Goal: Task Accomplishment & Management: Manage account settings

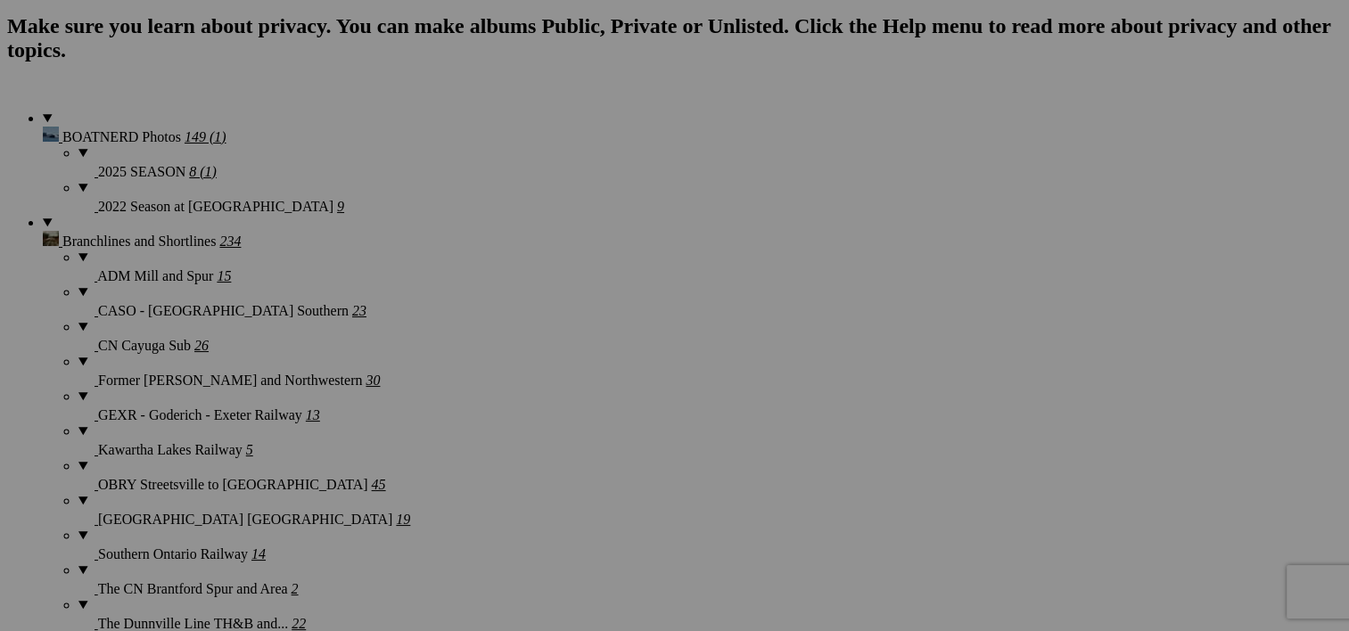
scroll to position [1351, 0]
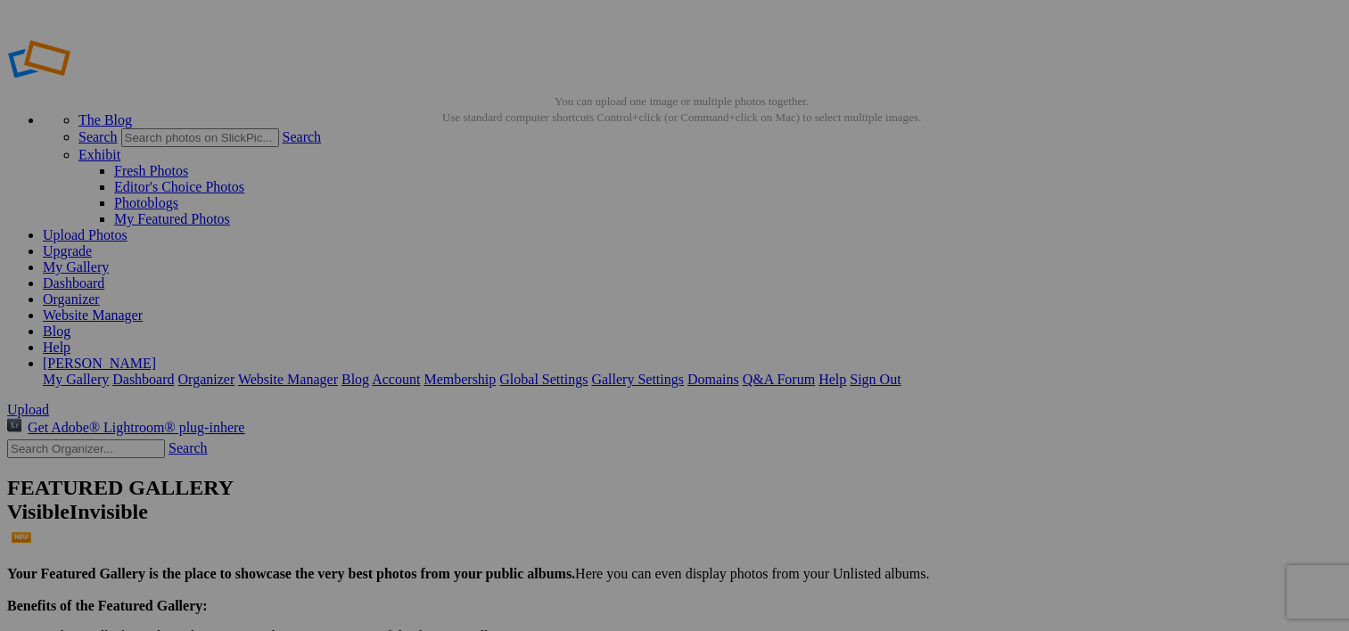
type input "Wreckers and Tow Trucks"
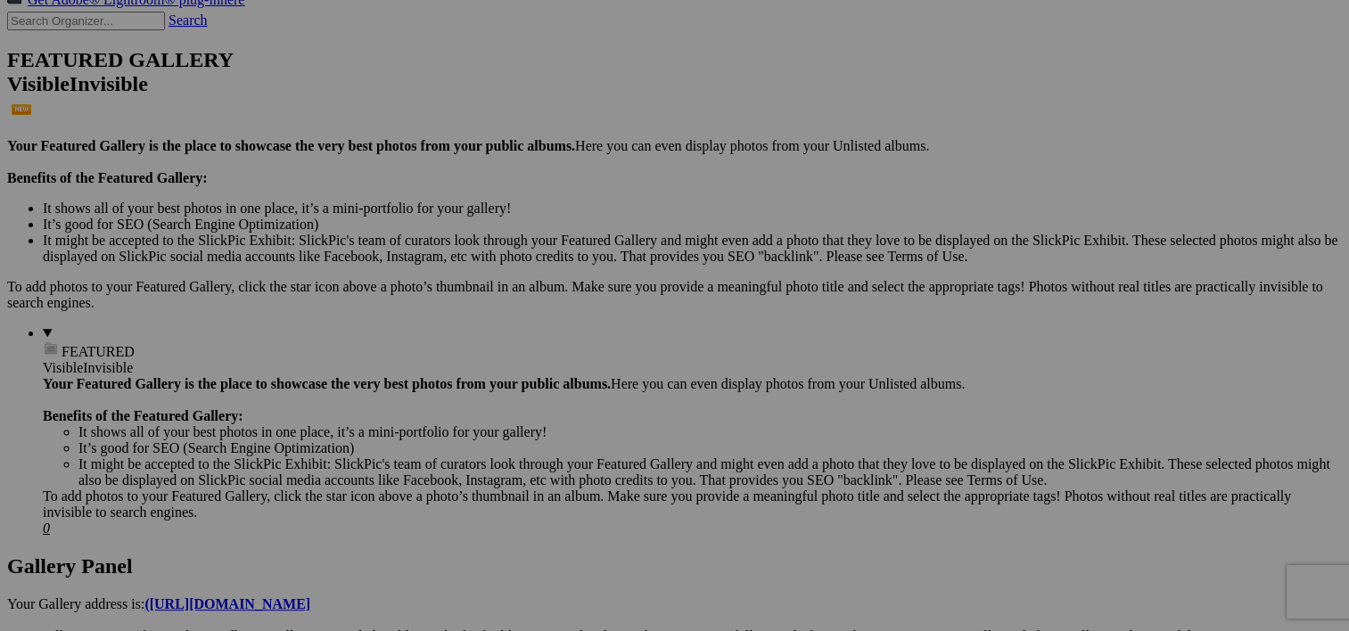
scroll to position [392, 0]
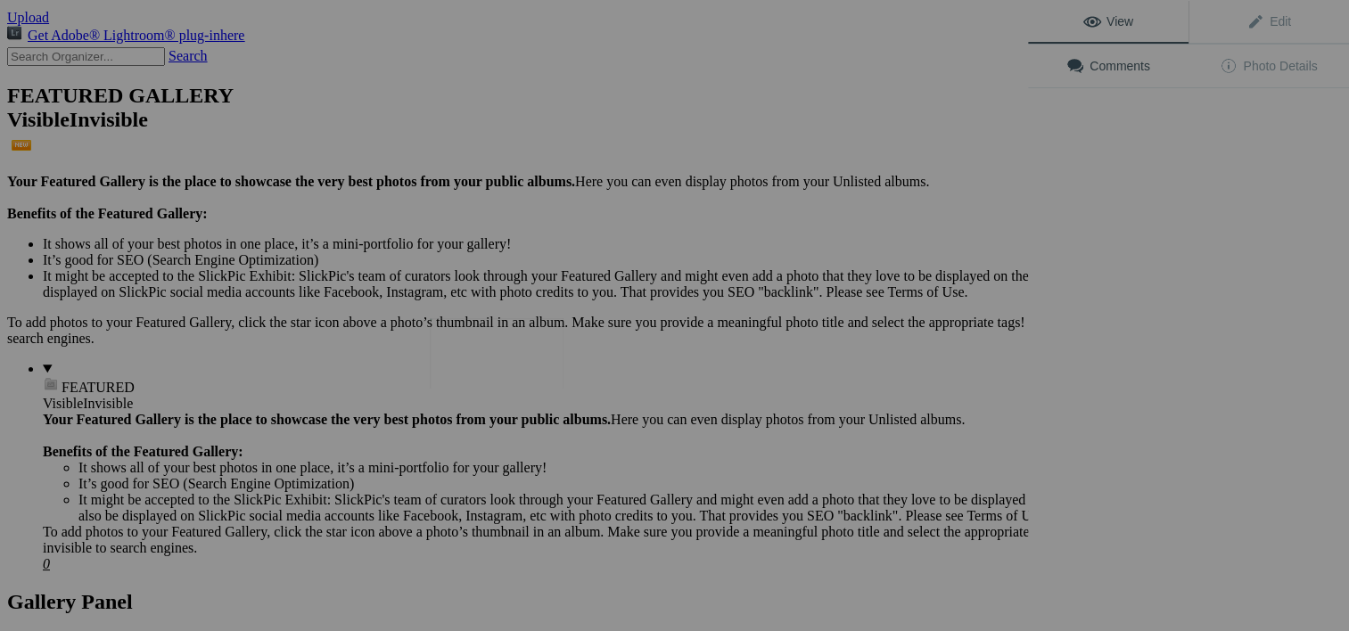
click at [528, 357] on img at bounding box center [497, 353] width 134 height 70
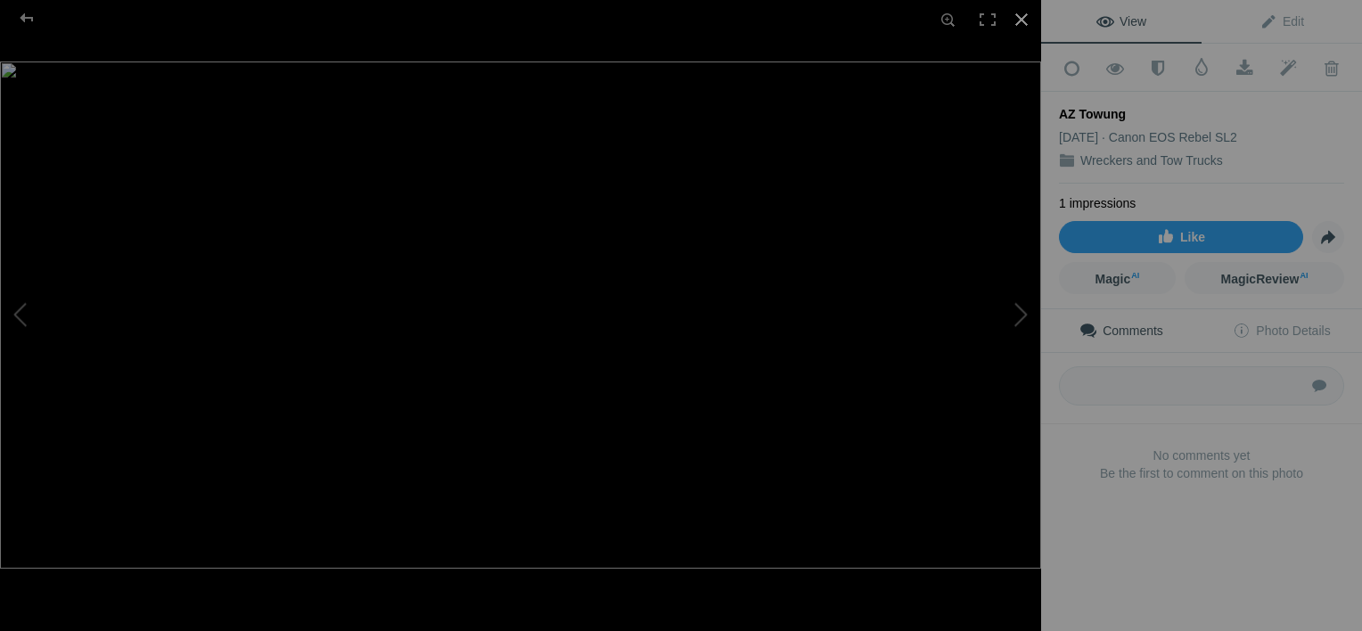
click at [1016, 12] on div at bounding box center [1021, 19] width 39 height 39
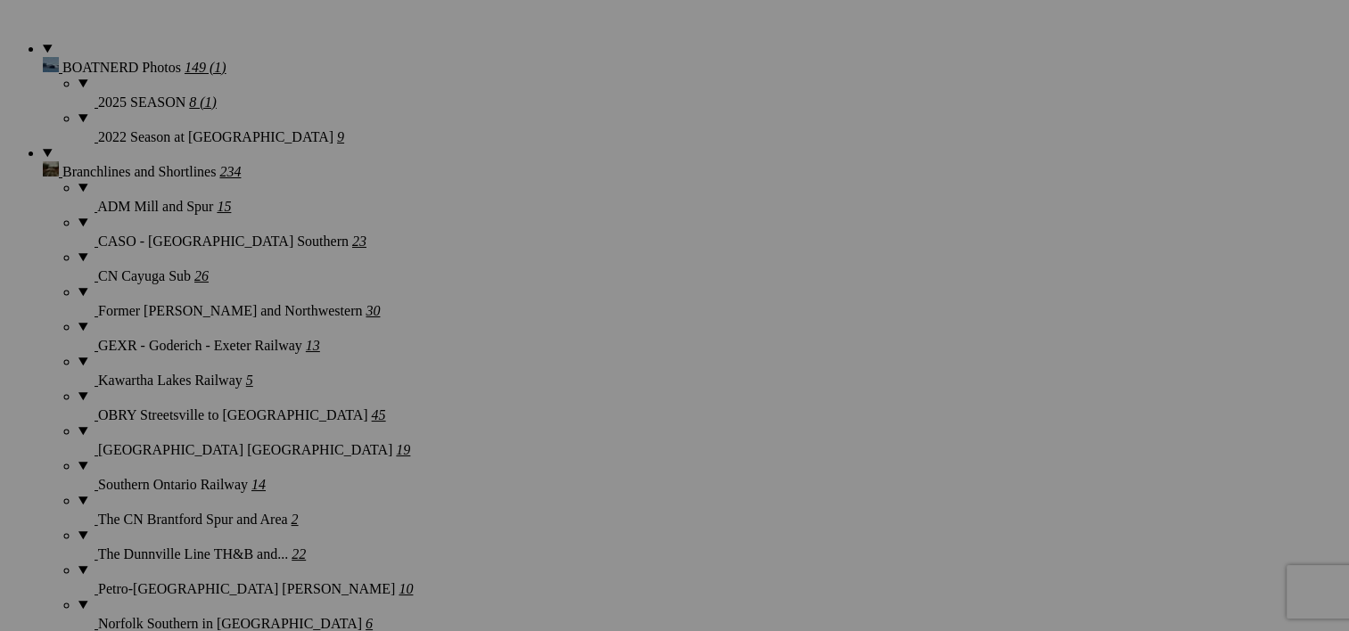
scroll to position [1462, 0]
